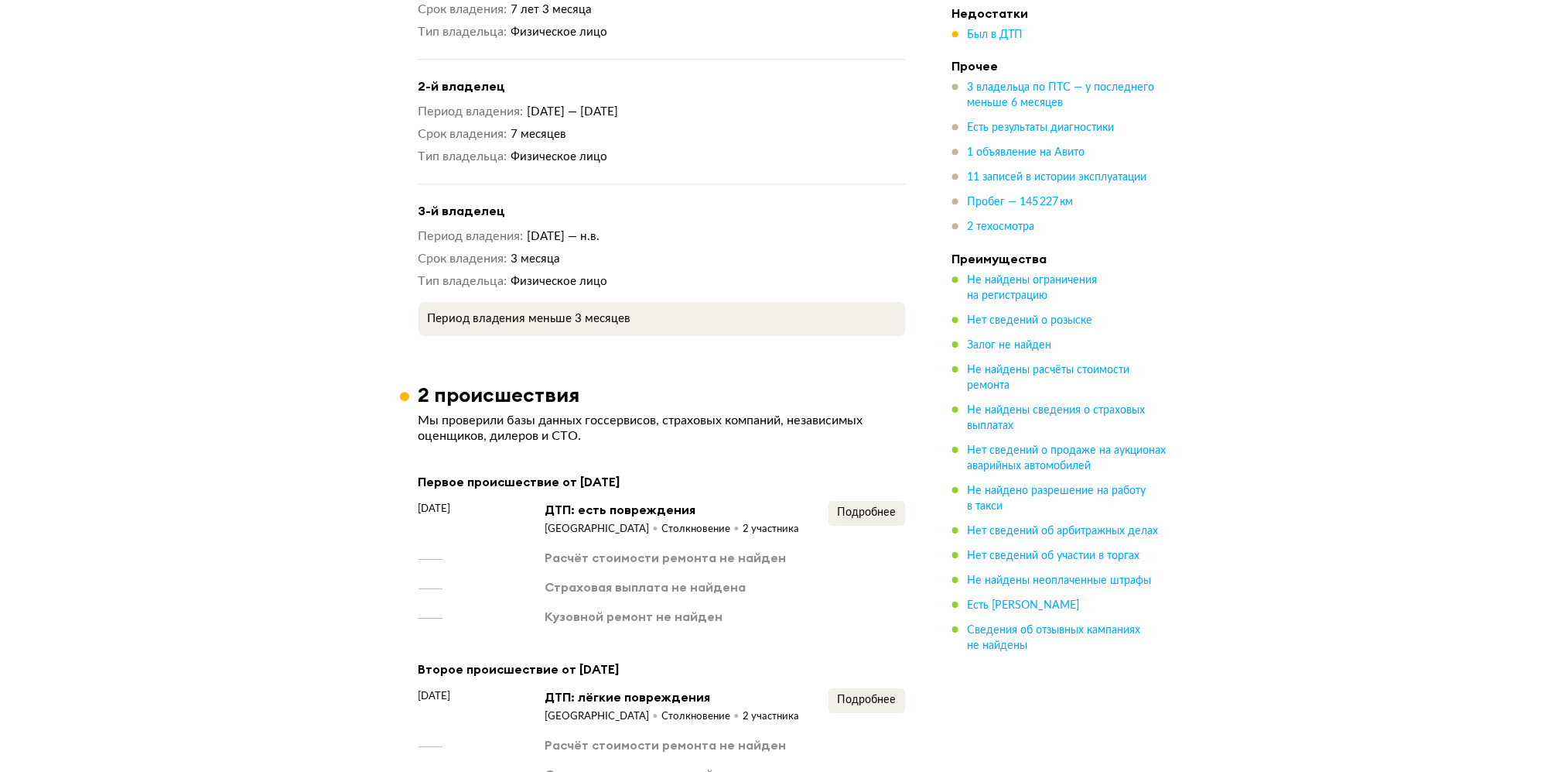
scroll to position [1754, 0]
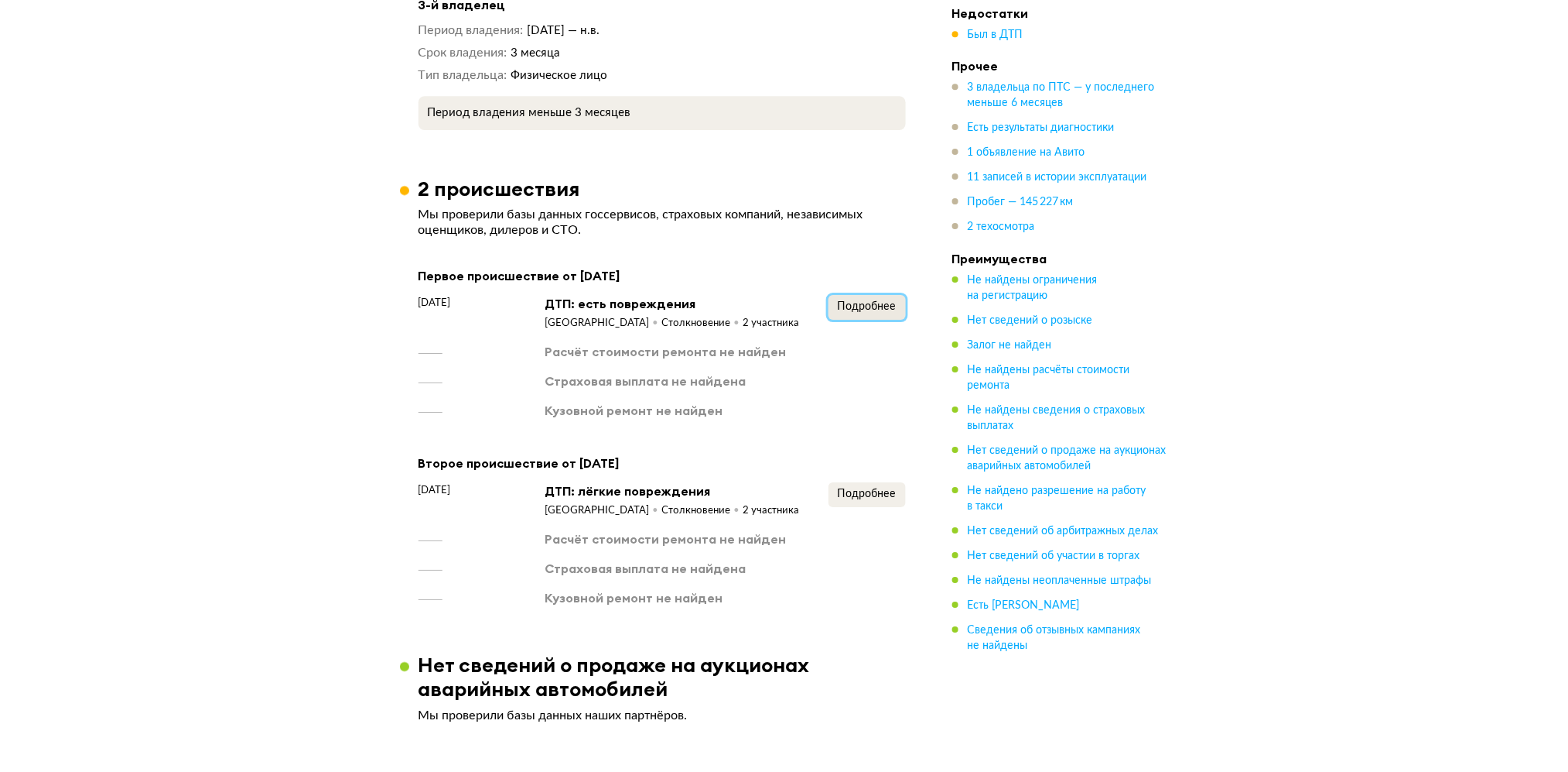
click at [880, 302] on span "Подробнее" at bounding box center [866, 306] width 58 height 11
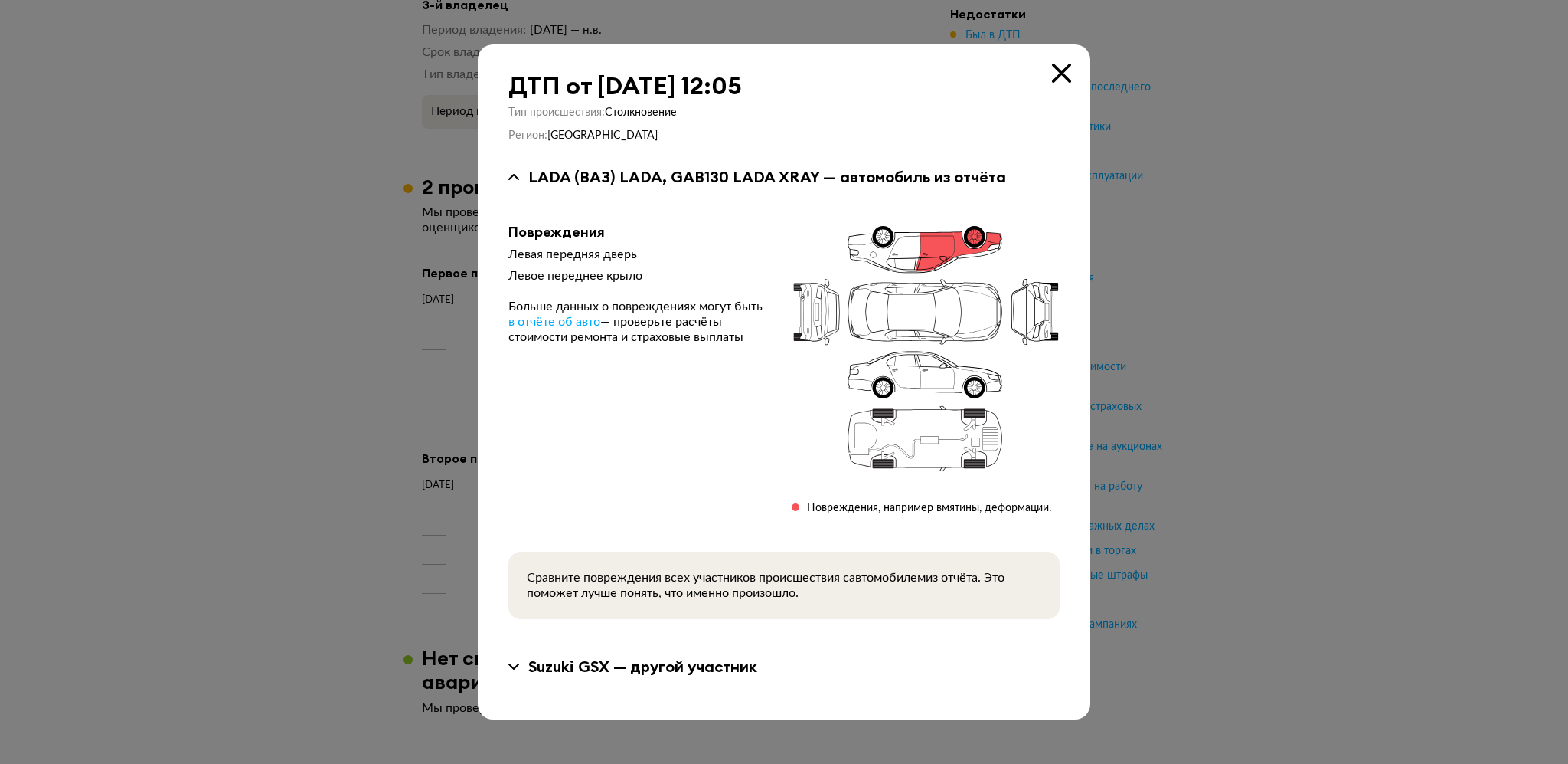
click at [1062, 73] on icon at bounding box center [1061, 73] width 19 height 19
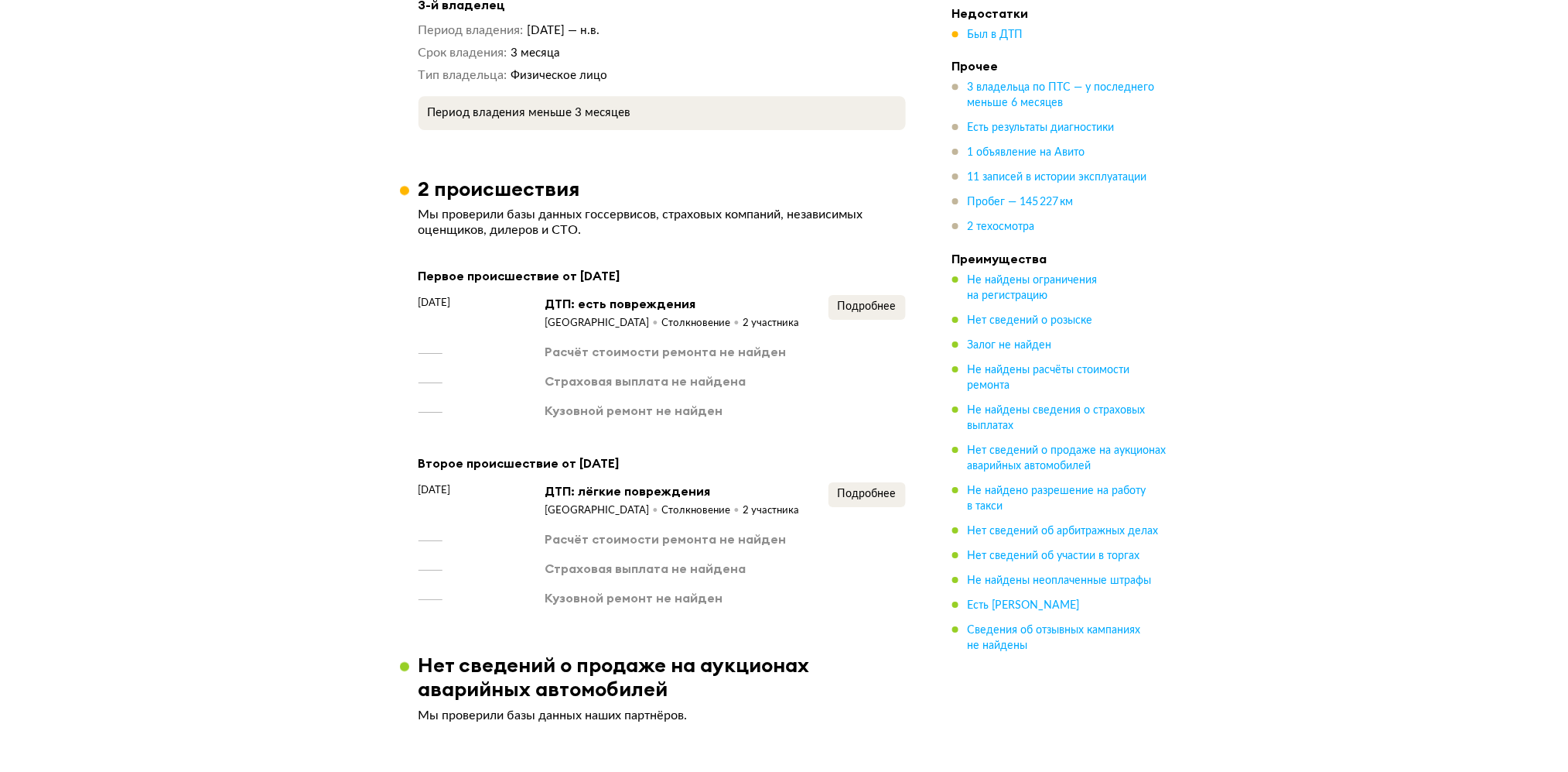
click at [888, 505] on div "Подробнее" at bounding box center [867, 499] width 77 height 35
click at [880, 491] on span "Подробнее" at bounding box center [866, 494] width 58 height 11
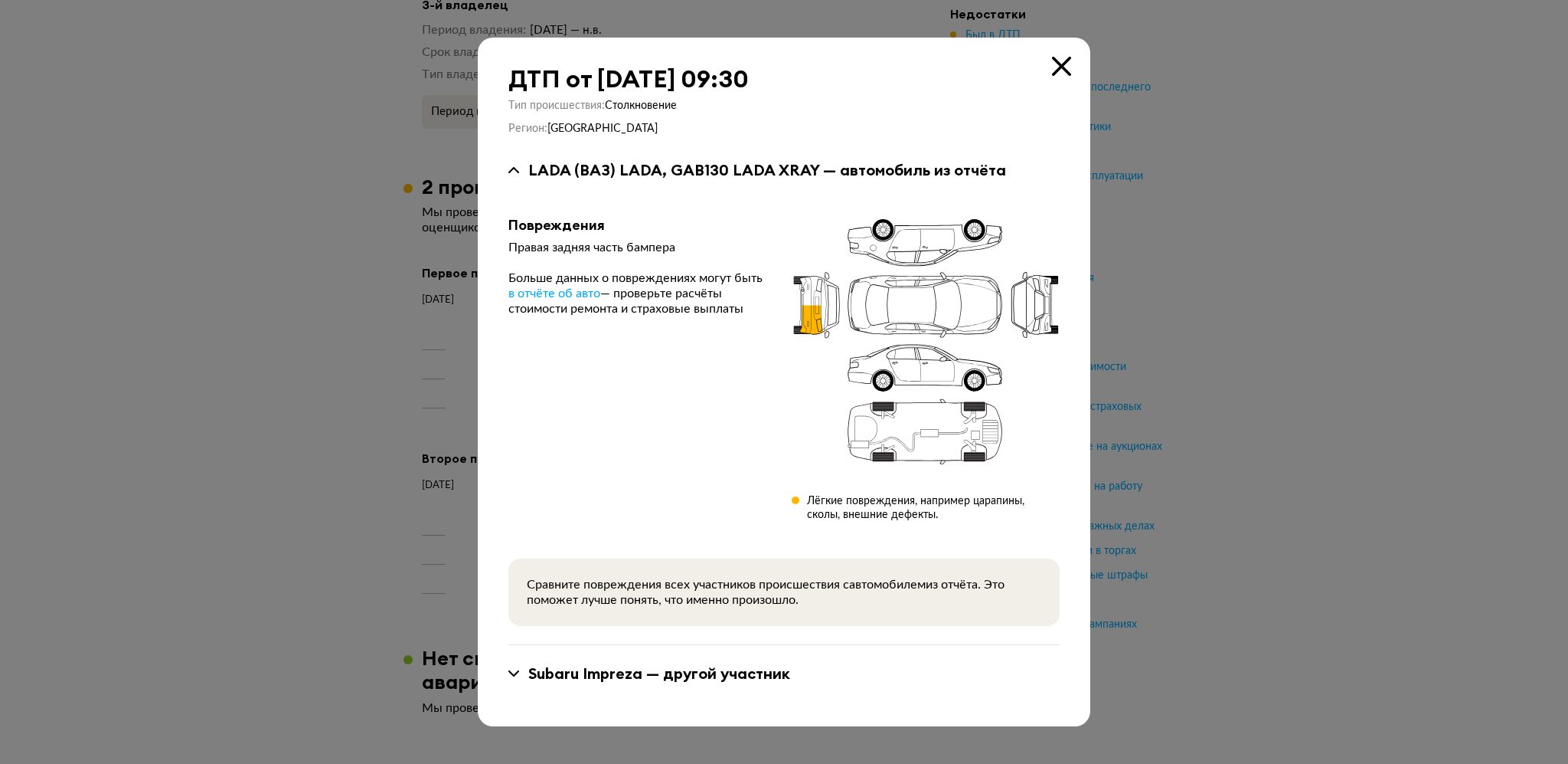
click at [1055, 67] on icon at bounding box center [1061, 66] width 19 height 19
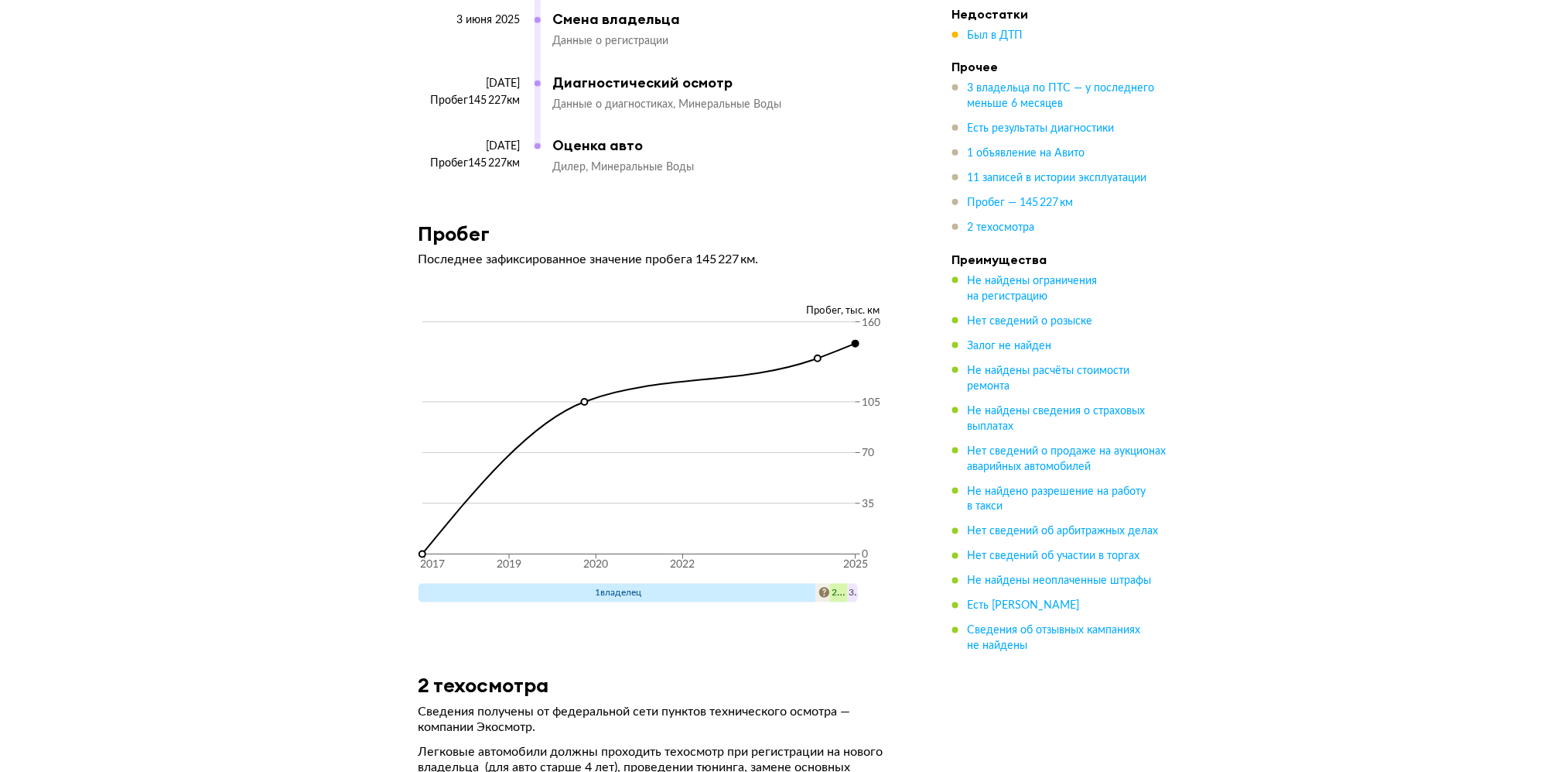
scroll to position [4953, 0]
